Goal: Information Seeking & Learning: Learn about a topic

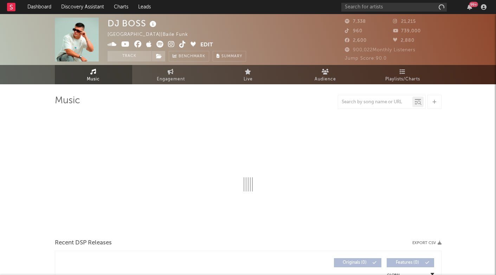
select select "6m"
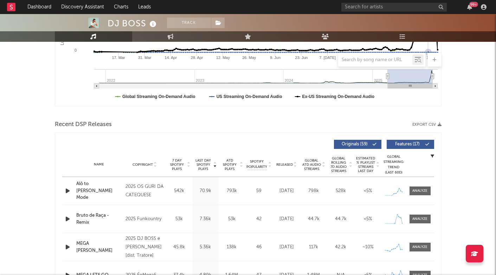
scroll to position [222, 0]
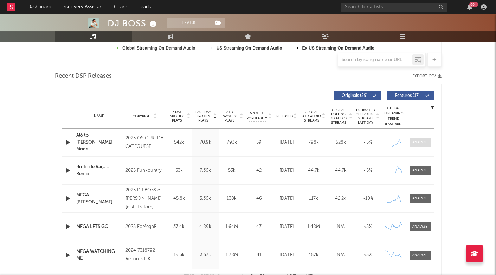
click at [420, 145] on span at bounding box center [419, 142] width 21 height 9
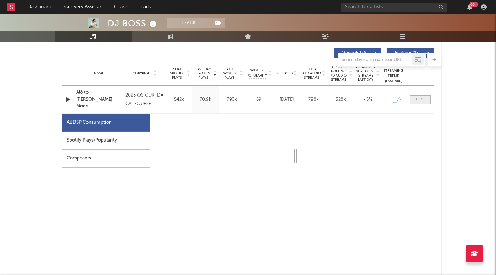
scroll to position [269, 0]
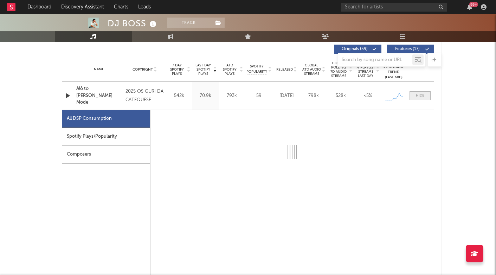
select select "1w"
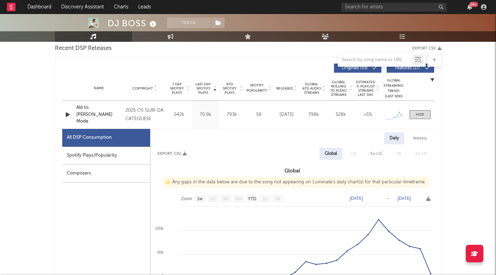
scroll to position [251, 0]
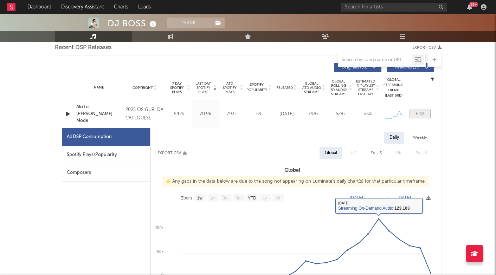
click at [418, 113] on div at bounding box center [420, 113] width 8 height 5
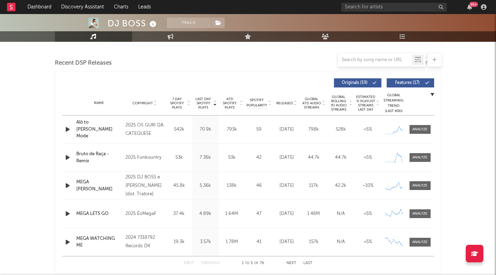
scroll to position [230, 0]
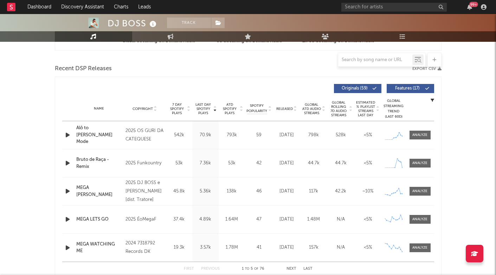
click at [120, 31] on div at bounding box center [248, 7] width 496 height 70
click at [117, 26] on div "DJ BOSS" at bounding box center [133, 24] width 51 height 12
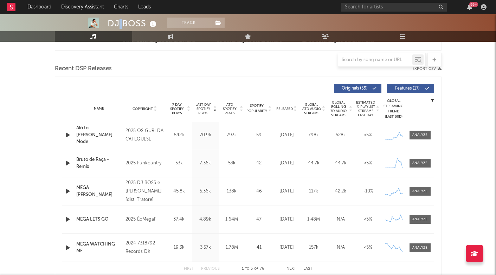
click at [117, 26] on div "DJ BOSS" at bounding box center [133, 24] width 51 height 12
copy div "DJ BOSS"
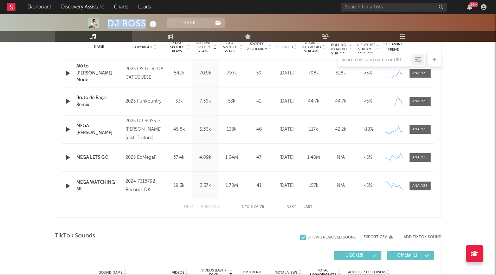
scroll to position [255, 0]
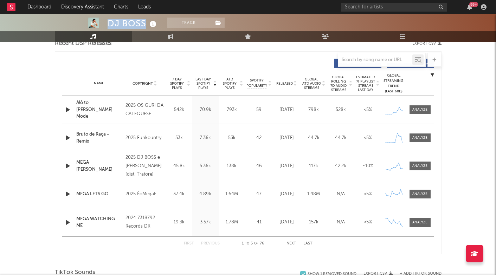
click at [204, 84] on span "Last Day Spotify Plays" at bounding box center [203, 83] width 19 height 13
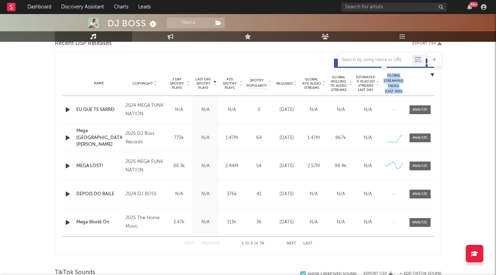
click at [204, 84] on span "Last Day Spotify Plays" at bounding box center [203, 83] width 19 height 13
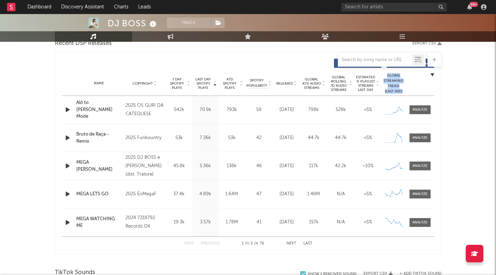
click at [294, 244] on button "Next" at bounding box center [291, 244] width 10 height 4
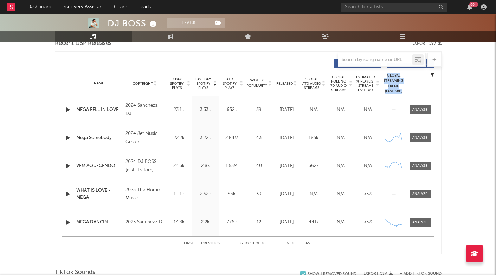
click at [294, 244] on button "Next" at bounding box center [291, 244] width 10 height 4
click at [282, 83] on span "Released" at bounding box center [284, 84] width 17 height 4
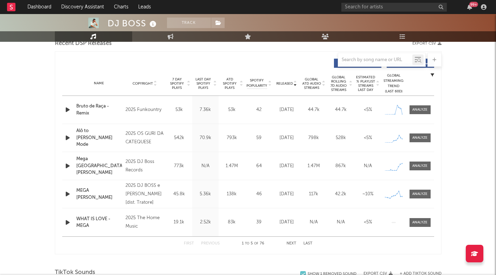
click at [291, 242] on button "Next" at bounding box center [291, 244] width 10 height 4
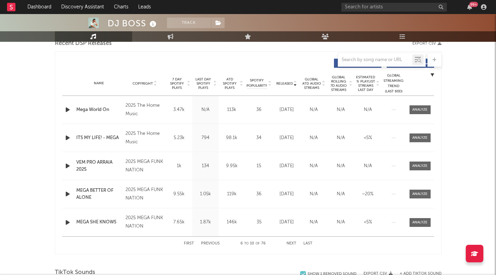
click at [291, 242] on button "Next" at bounding box center [291, 244] width 10 height 4
click at [387, 0] on div "99 +" at bounding box center [415, 7] width 148 height 14
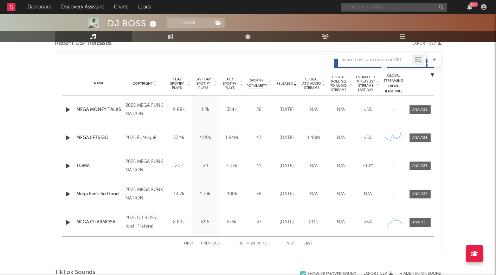
click at [385, 11] on input "text" at bounding box center [393, 7] width 105 height 9
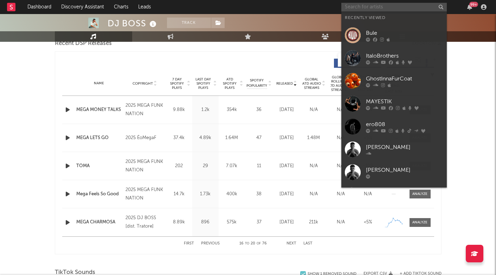
paste input "[URL][DOMAIN_NAME]"
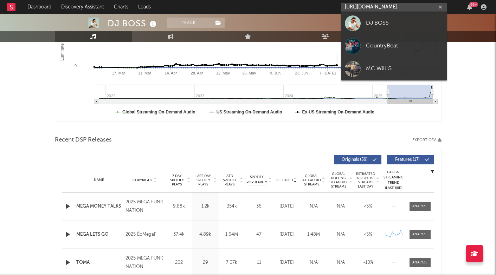
scroll to position [118, 0]
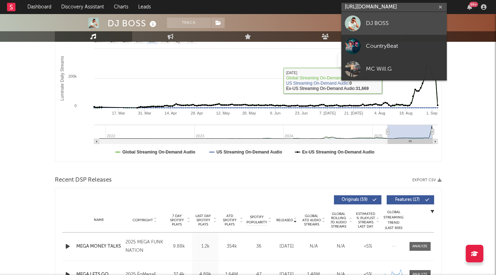
type input "[URL][DOMAIN_NAME]"
click at [404, 21] on div "DJ BOSS" at bounding box center [404, 23] width 77 height 8
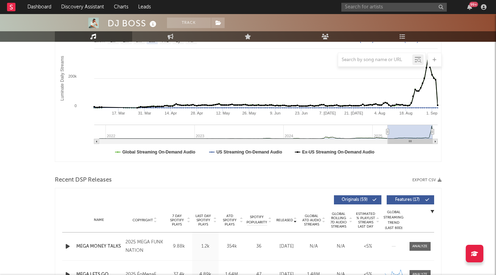
click at [377, 0] on div "99 +" at bounding box center [415, 7] width 148 height 14
click at [377, 1] on div "99 +" at bounding box center [415, 7] width 148 height 14
click at [377, 7] on input "text" at bounding box center [393, 7] width 105 height 9
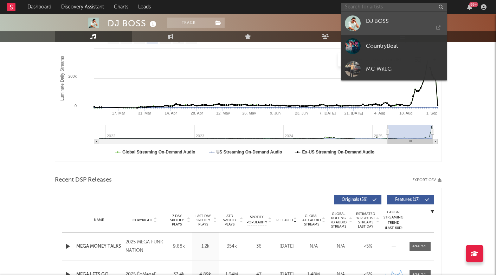
paste input "[URL][DOMAIN_NAME]"
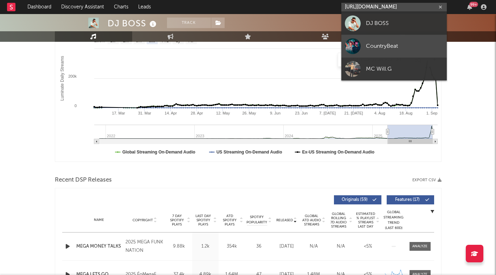
type input "[URL][DOMAIN_NAME]"
click at [373, 48] on div "CountryBeat" at bounding box center [404, 46] width 77 height 8
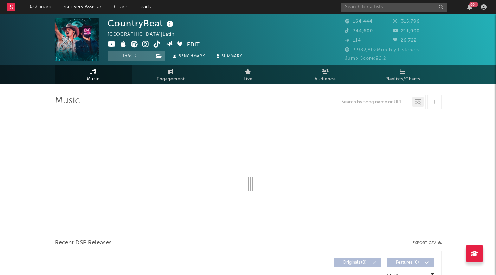
select select "6m"
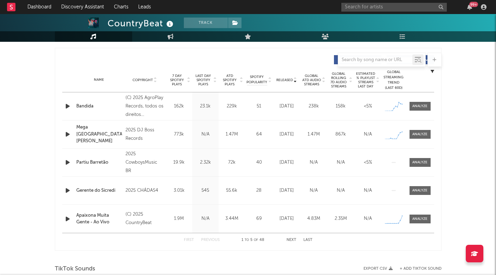
scroll to position [275, 0]
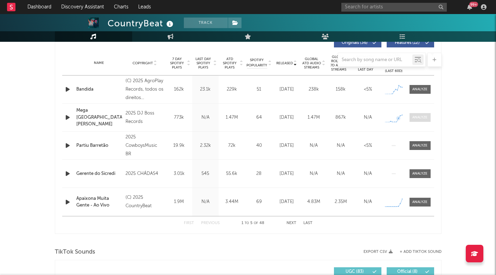
click at [414, 116] on div at bounding box center [419, 117] width 15 height 5
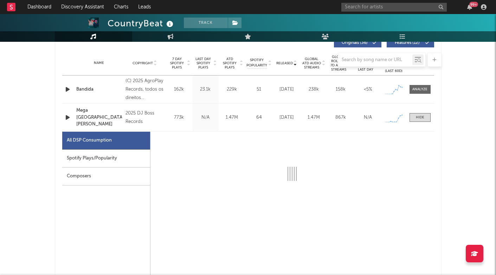
select select "1w"
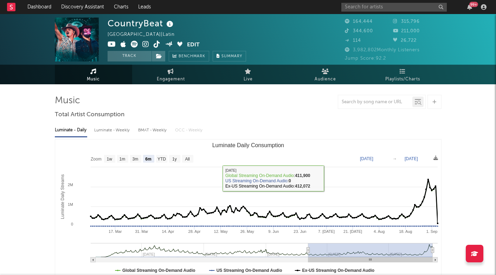
scroll to position [0, 0]
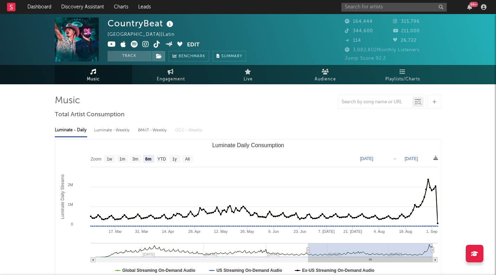
click at [147, 45] on icon at bounding box center [145, 44] width 7 height 7
